Goal: Task Accomplishment & Management: Use online tool/utility

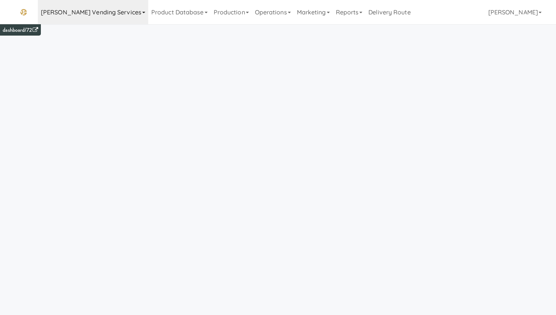
click at [85, 16] on link "[PERSON_NAME] Vending Services" at bounding box center [93, 12] width 110 height 24
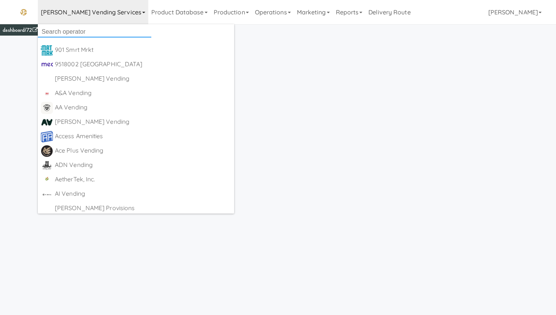
click at [77, 31] on input "text" at bounding box center [94, 31] width 113 height 11
type input "urban"
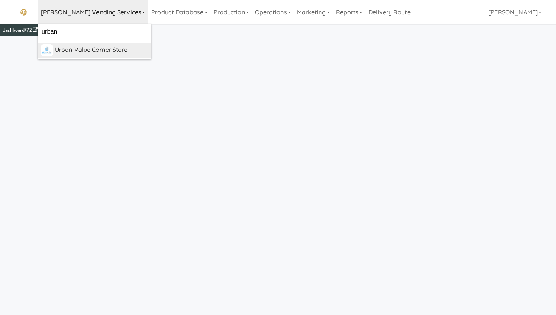
click at [79, 52] on div "Urban Value Corner Store" at bounding box center [101, 49] width 93 height 11
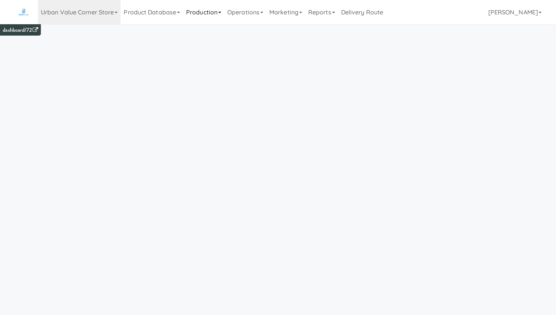
click at [197, 14] on link "Production" at bounding box center [203, 12] width 41 height 24
click at [159, 9] on link "Product Database" at bounding box center [152, 12] width 62 height 24
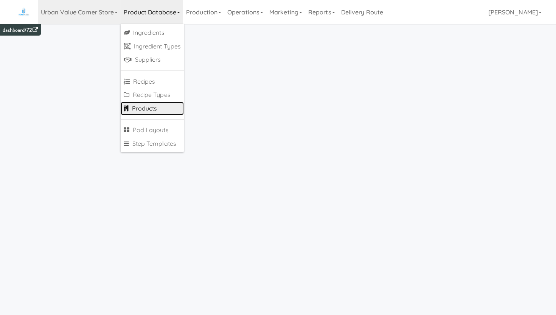
click at [144, 110] on link "Products" at bounding box center [152, 109] width 63 height 14
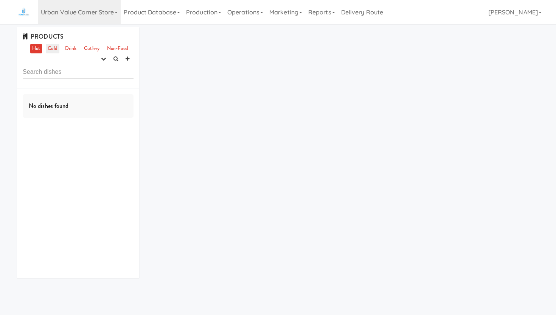
click at [51, 51] on link "Cold" at bounding box center [52, 48] width 13 height 9
click at [67, 49] on link "Drink" at bounding box center [71, 48] width 16 height 9
click at [90, 51] on link "Cutlery" at bounding box center [91, 48] width 19 height 9
click at [49, 71] on input "text" at bounding box center [78, 72] width 111 height 14
type input "36364"
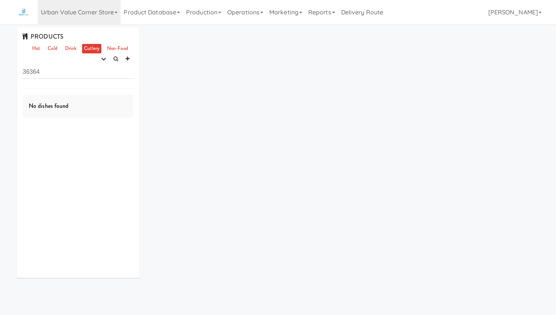
click at [60, 51] on ul "Hot Cold Drink Cutlery Non-Food" at bounding box center [80, 48] width 104 height 9
click at [69, 48] on link "Drink" at bounding box center [71, 48] width 16 height 9
click at [95, 17] on link "Urban Value Corner Store" at bounding box center [79, 12] width 83 height 24
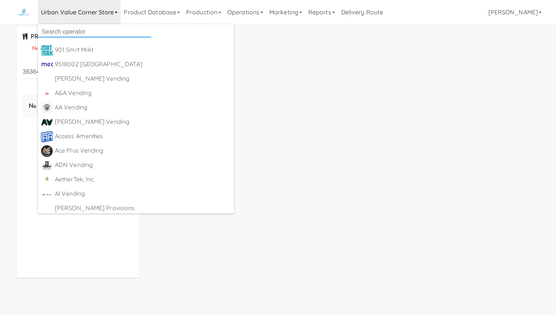
click at [72, 33] on input "text" at bounding box center [94, 31] width 113 height 11
type input "all"
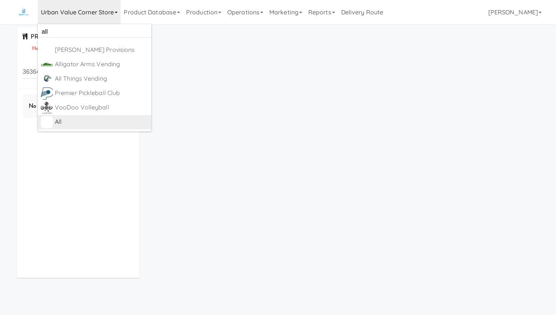
click at [64, 123] on div "All" at bounding box center [101, 121] width 93 height 11
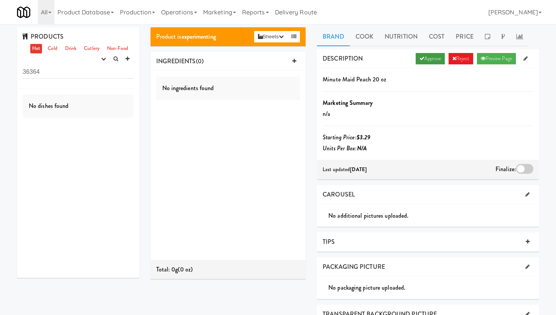
click at [423, 61] on link "Approve" at bounding box center [430, 58] width 29 height 11
click at [428, 58] on link "Approve" at bounding box center [430, 58] width 29 height 11
click at [425, 60] on link "Approve" at bounding box center [430, 58] width 29 height 11
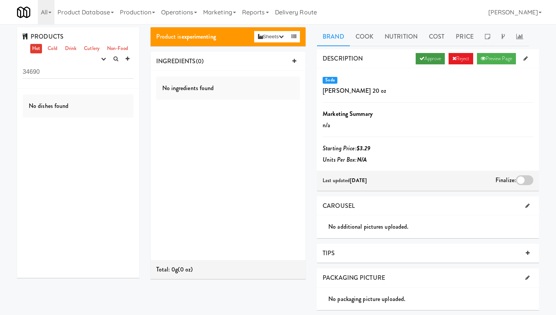
click at [424, 61] on link "Approve" at bounding box center [430, 58] width 29 height 11
